Goal: Navigation & Orientation: Find specific page/section

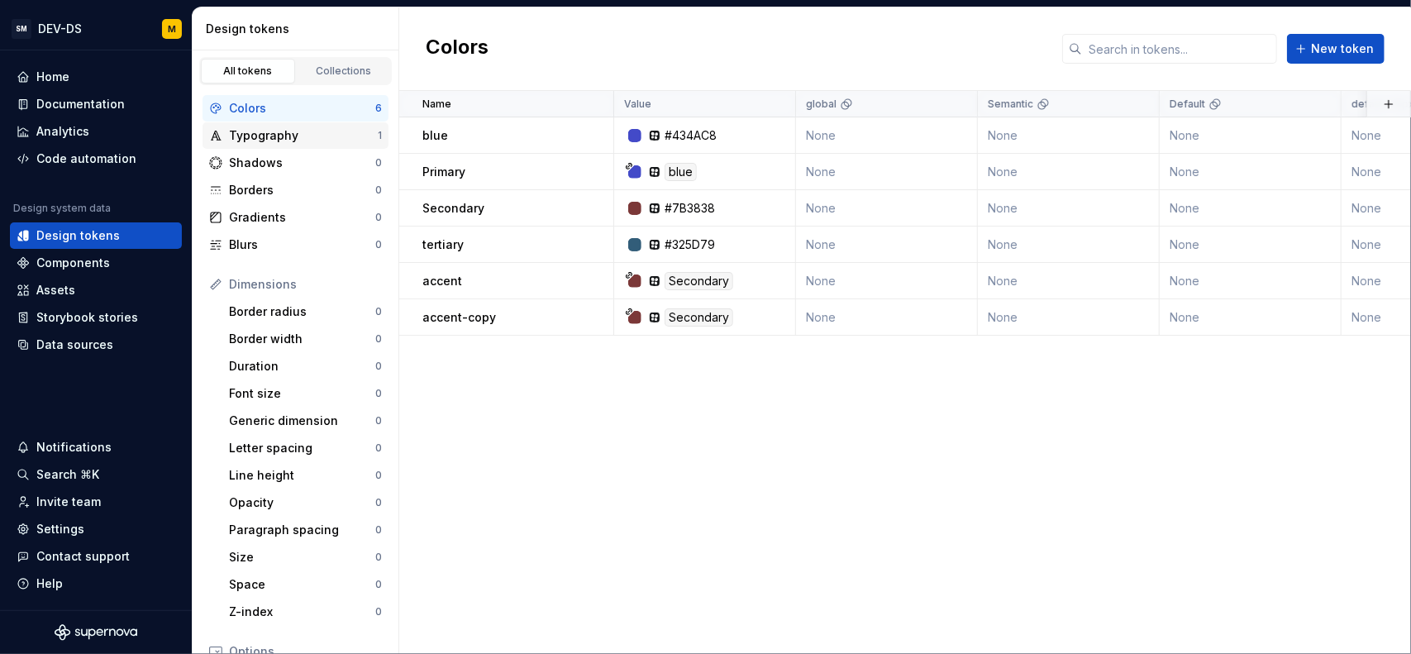
click at [311, 140] on div "Typography" at bounding box center [303, 135] width 149 height 17
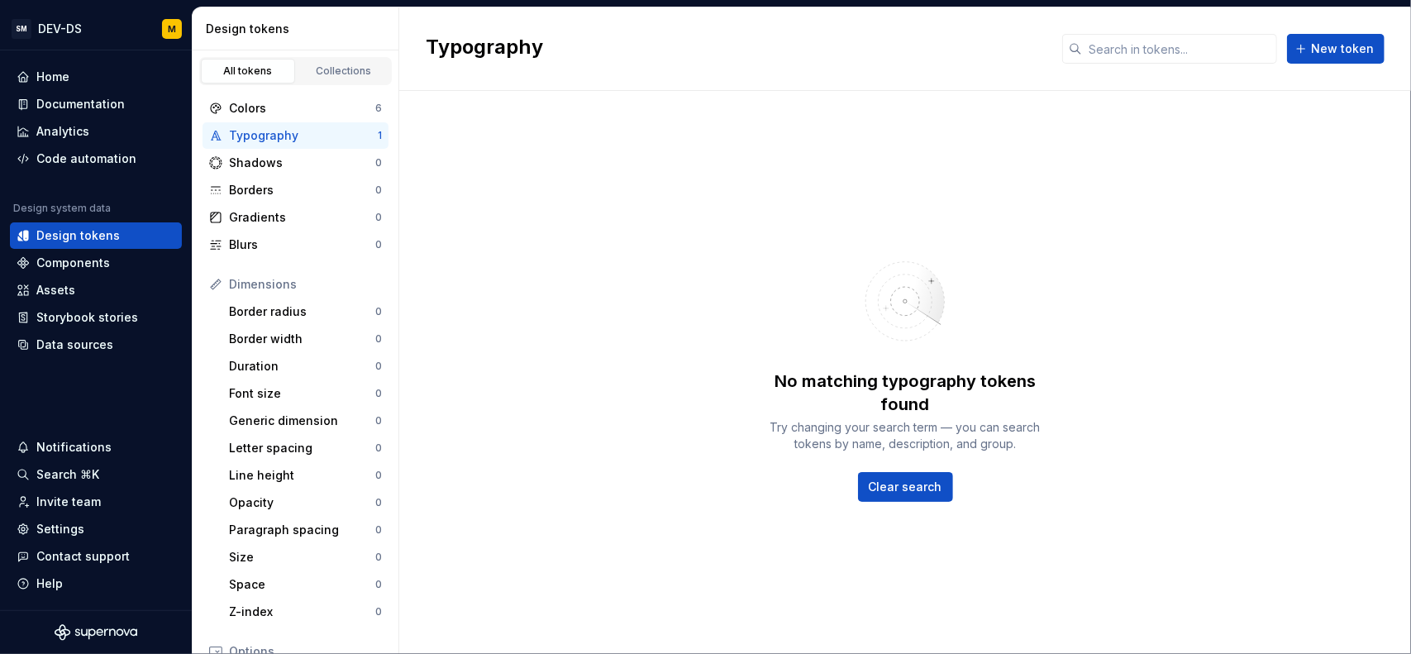
click at [280, 135] on div "Typography" at bounding box center [303, 135] width 149 height 17
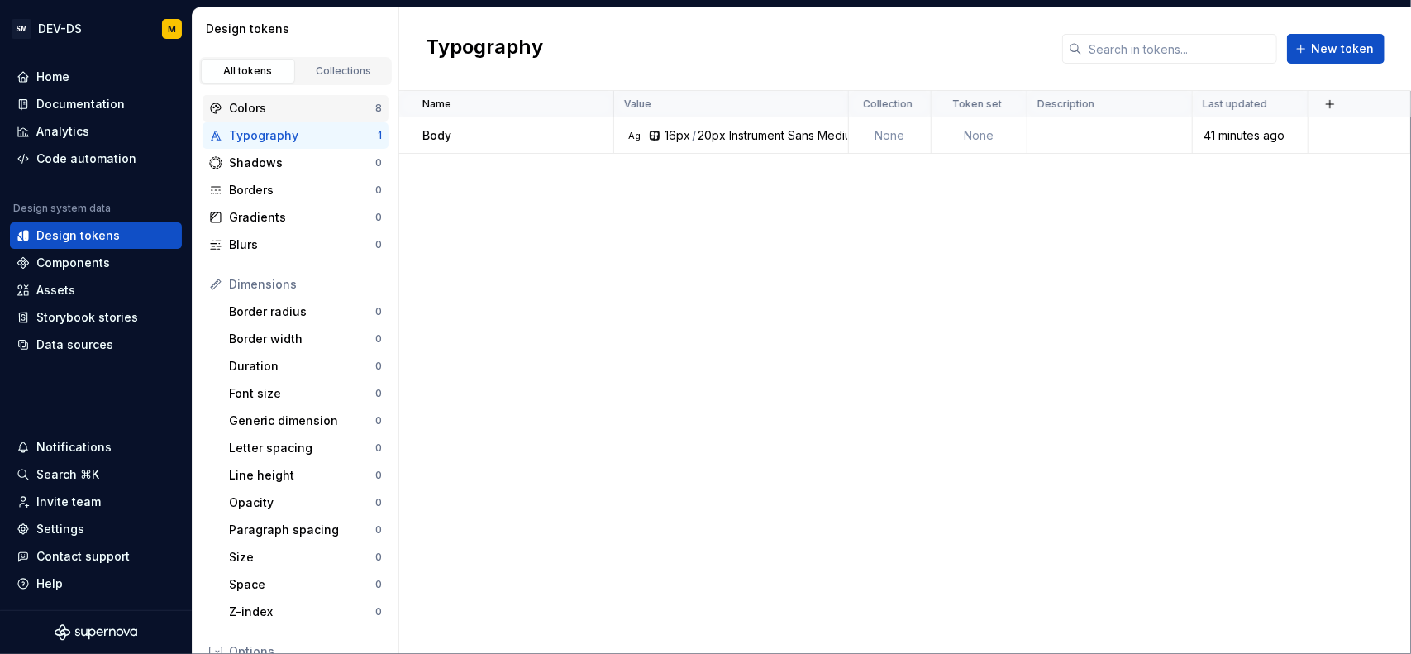
click at [308, 107] on div "Colors" at bounding box center [302, 108] width 146 height 17
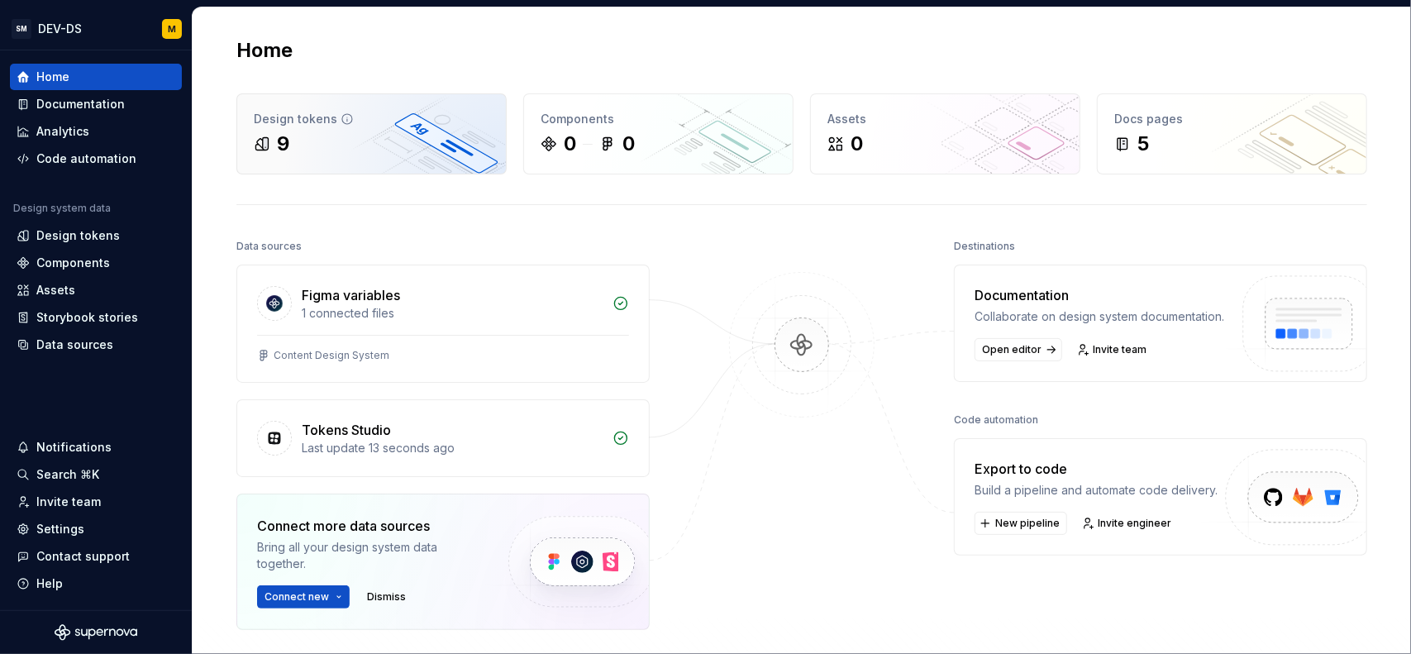
click at [349, 165] on div "Design tokens 9" at bounding box center [371, 133] width 269 height 79
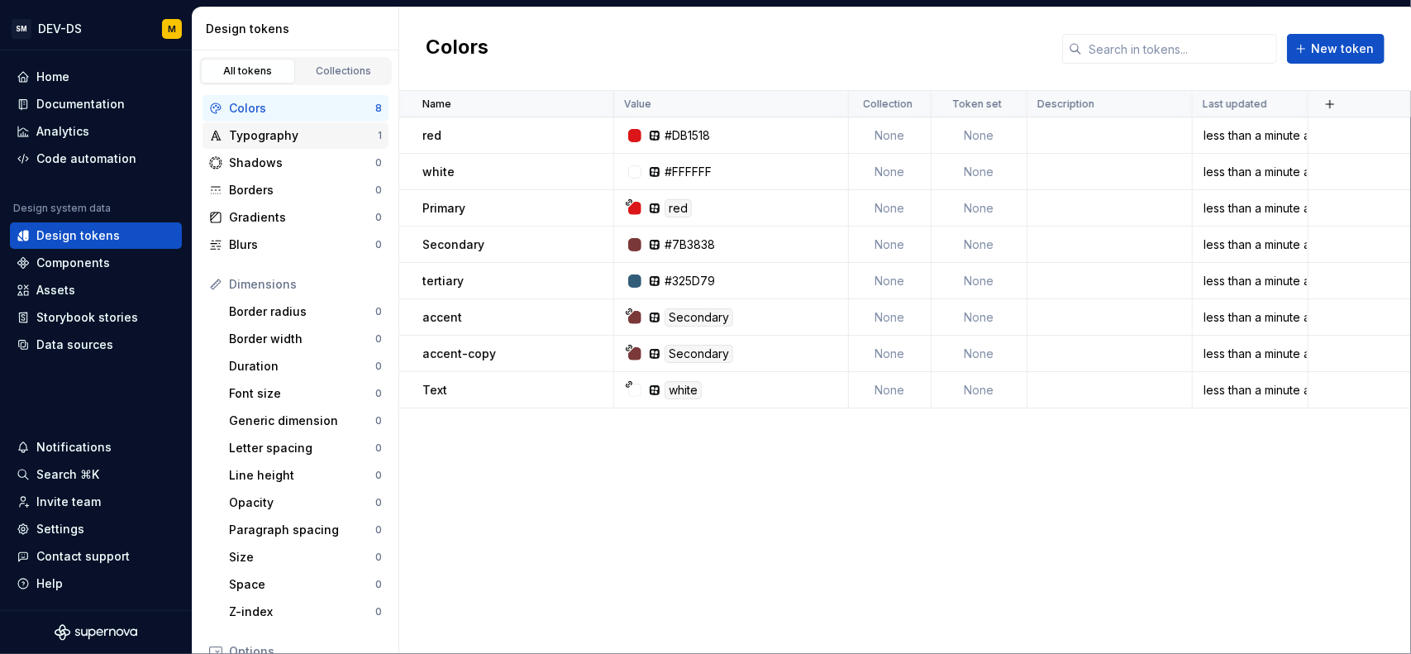
click at [296, 132] on div "Typography" at bounding box center [303, 135] width 149 height 17
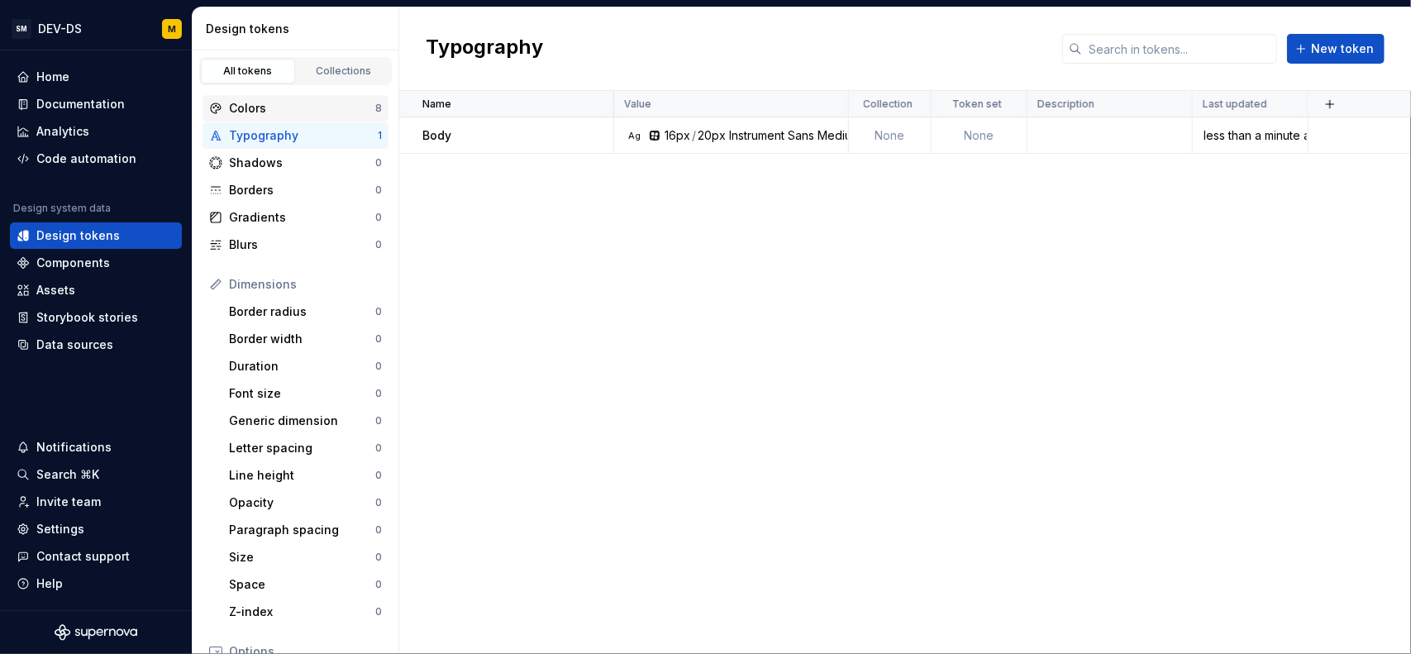
click at [318, 107] on div "Colors" at bounding box center [302, 108] width 146 height 17
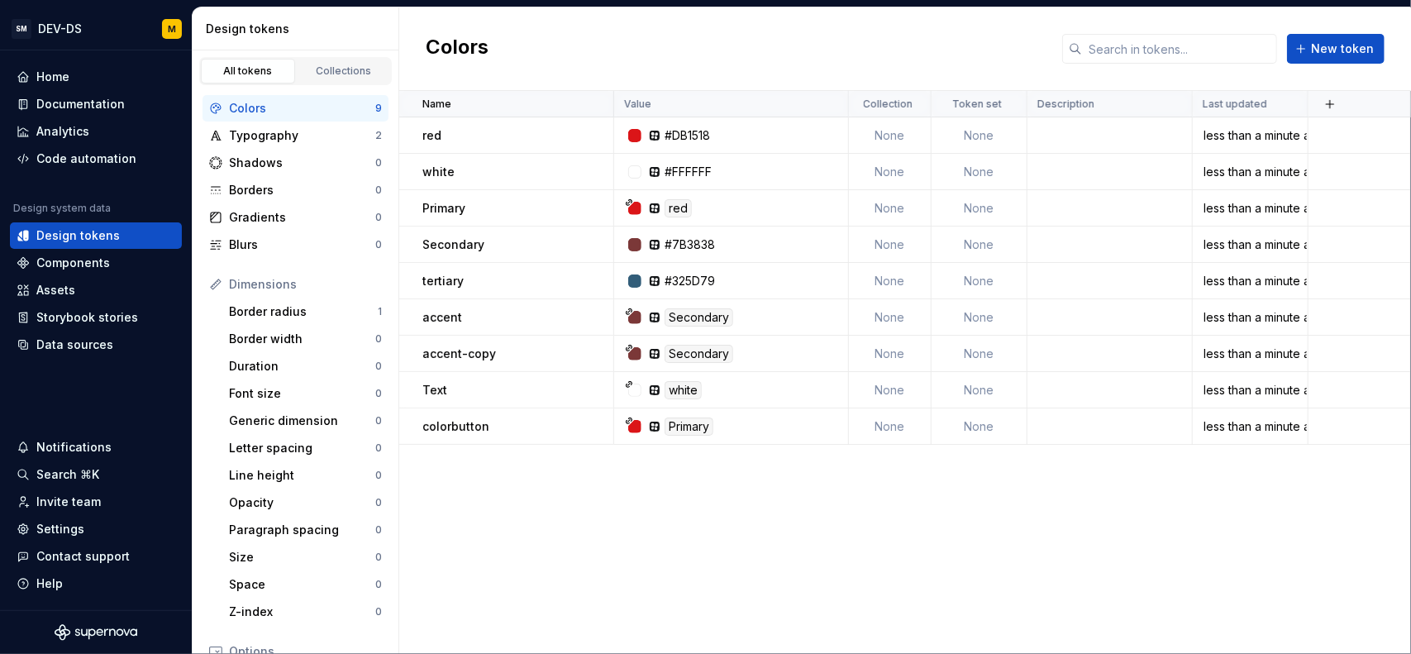
click at [585, 482] on div "Name Value Collection Token set Description Last updated red #DB1518 None None …" at bounding box center [905, 372] width 1012 height 563
click at [867, 59] on div "Colors New token" at bounding box center [905, 49] width 1012 height 84
click at [341, 142] on div "Typography" at bounding box center [302, 135] width 146 height 17
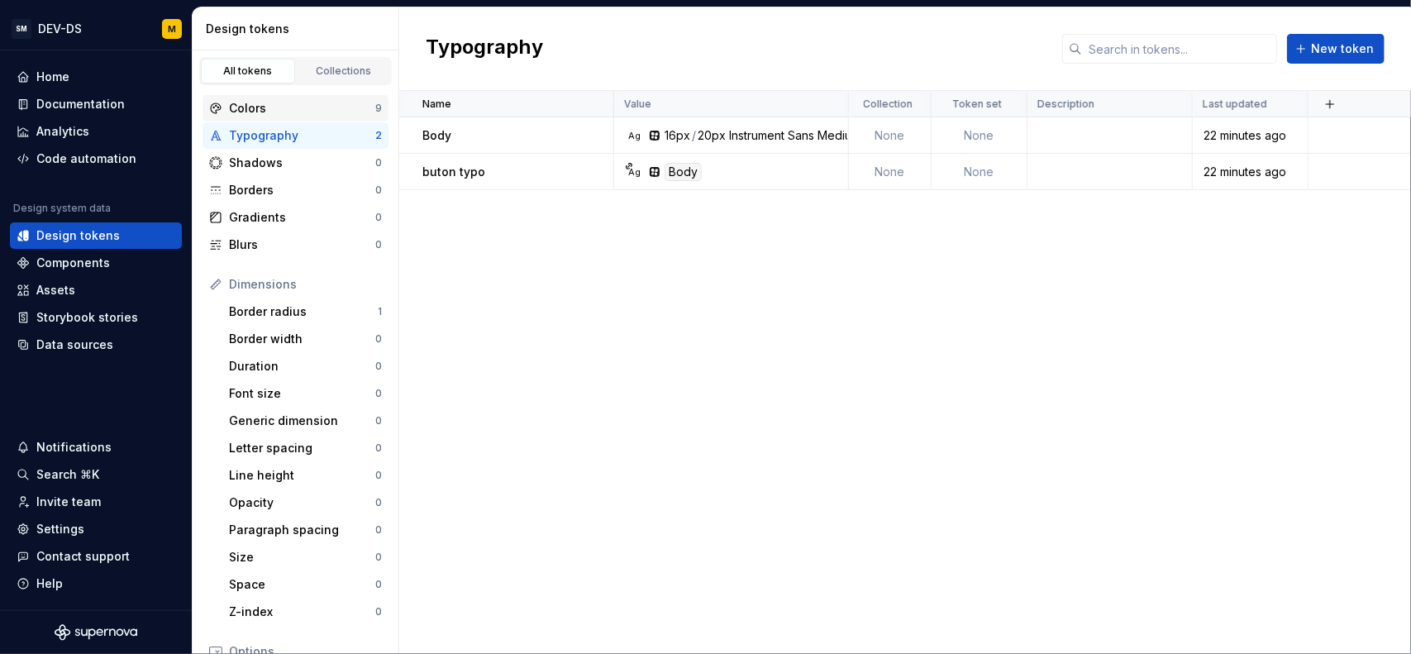
click at [334, 110] on div "Colors" at bounding box center [302, 108] width 146 height 17
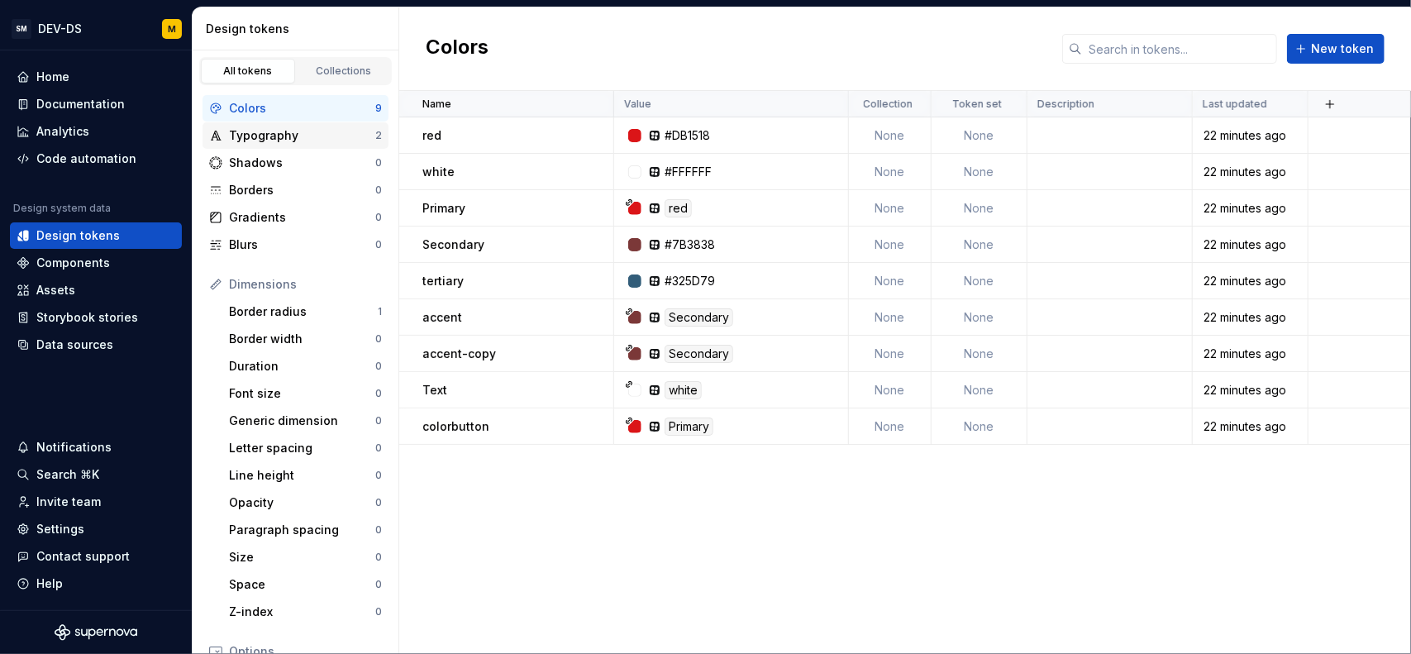
click at [294, 139] on div "Typography" at bounding box center [302, 135] width 146 height 17
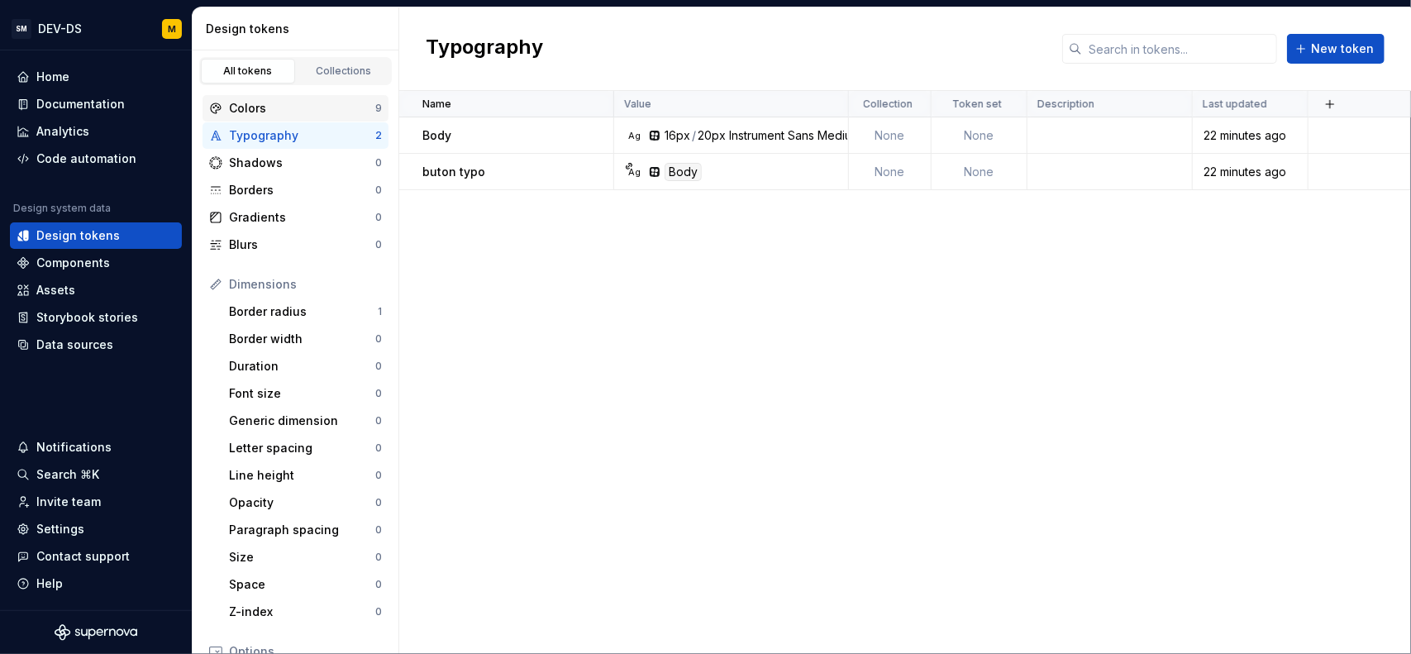
click at [286, 112] on div "Colors" at bounding box center [302, 108] width 146 height 17
